Goal: Task Accomplishment & Management: Use online tool/utility

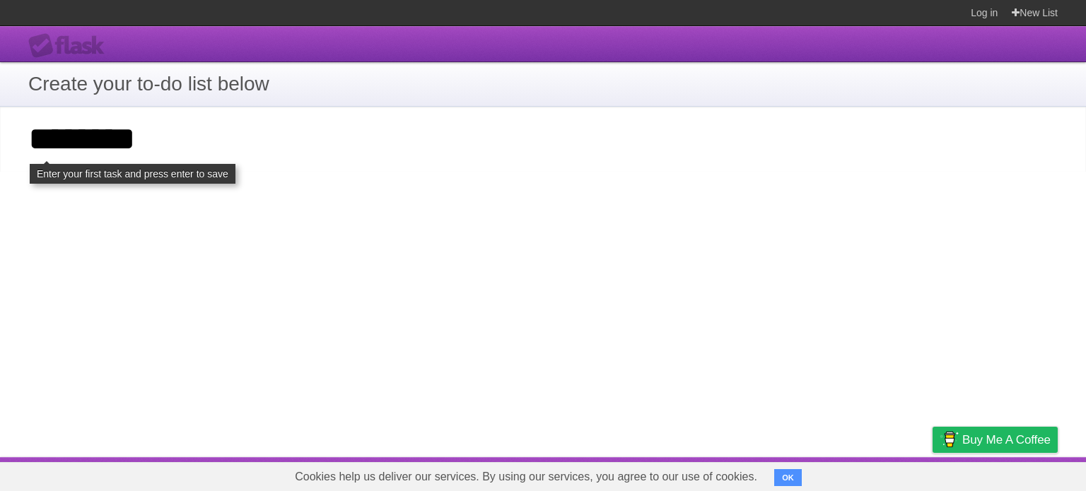
type input "********"
click input "**********" at bounding box center [0, 0] width 0 height 0
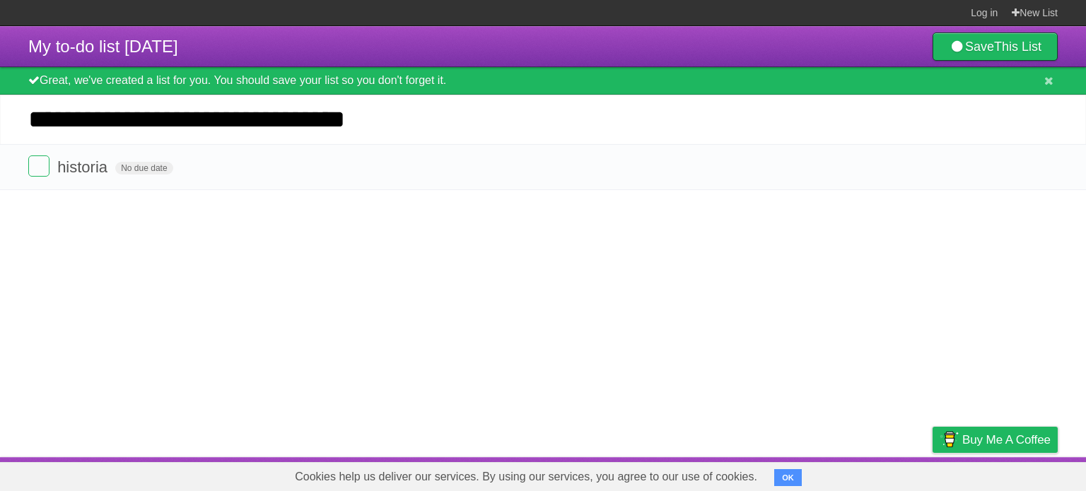
type input "**********"
click input "*********" at bounding box center [0, 0] width 0 height 0
